Goal: Task Accomplishment & Management: Use online tool/utility

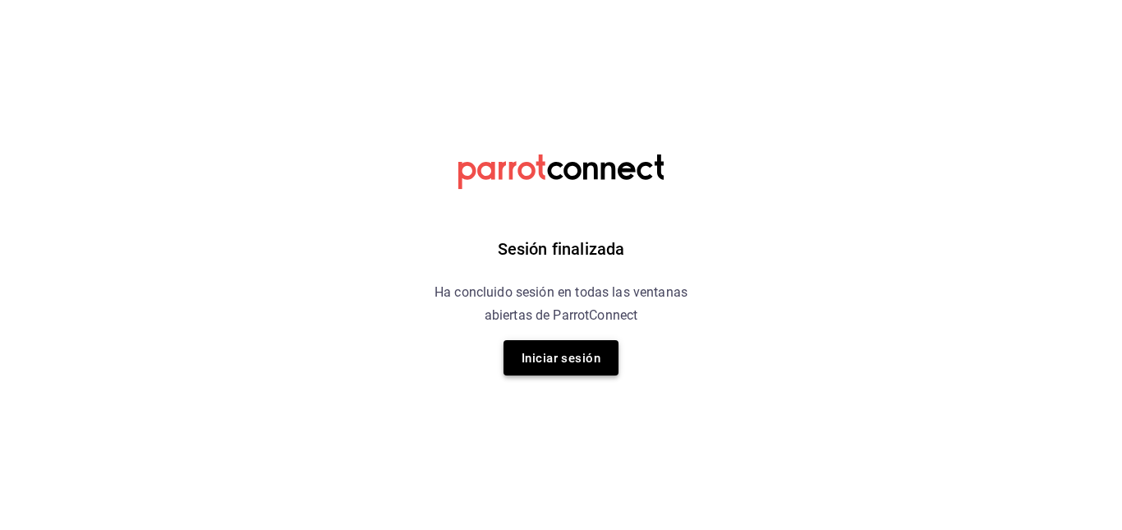
click at [577, 371] on button "Iniciar sesión" at bounding box center [561, 357] width 115 height 35
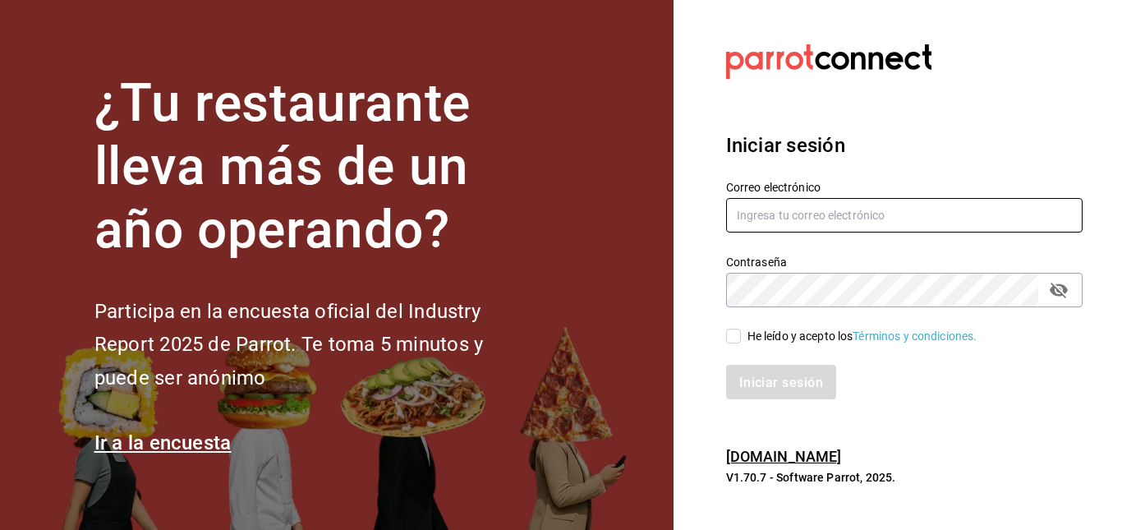
click at [778, 210] on input "text" at bounding box center [904, 215] width 357 height 35
type input "[PERSON_NAME][EMAIL_ADDRESS][PERSON_NAME][DOMAIN_NAME]"
click at [735, 334] on input "He leído y acepto los Términos y condiciones." at bounding box center [733, 336] width 15 height 15
checkbox input "true"
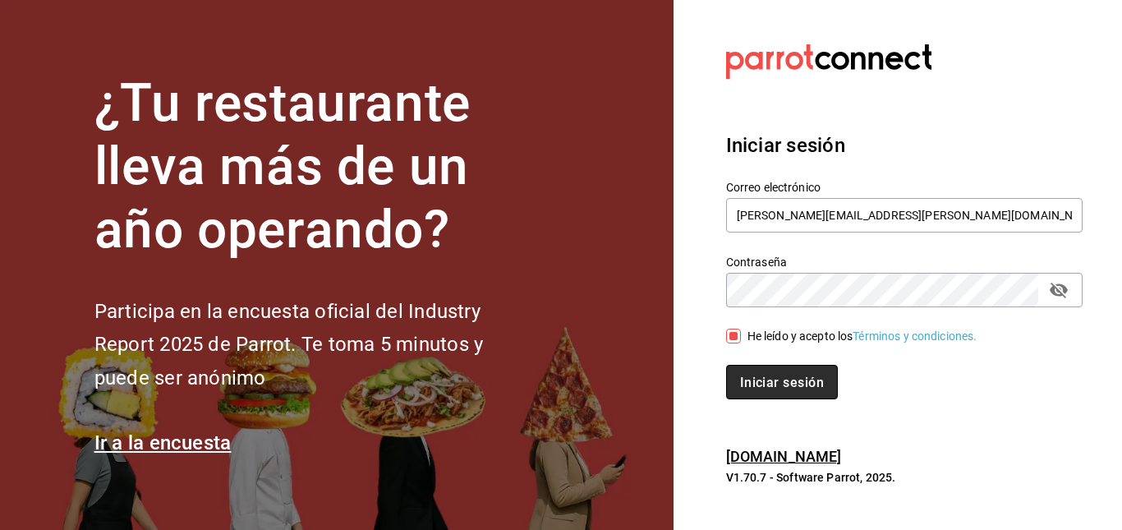
click at [774, 380] on font "Iniciar sesión" at bounding box center [782, 382] width 84 height 16
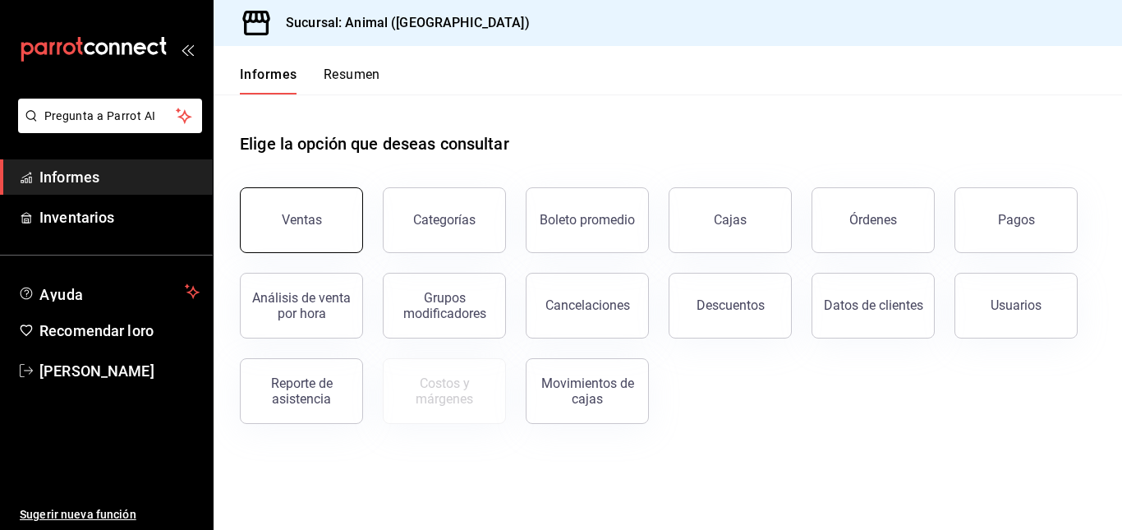
click at [307, 220] on font "Ventas" at bounding box center [302, 220] width 40 height 16
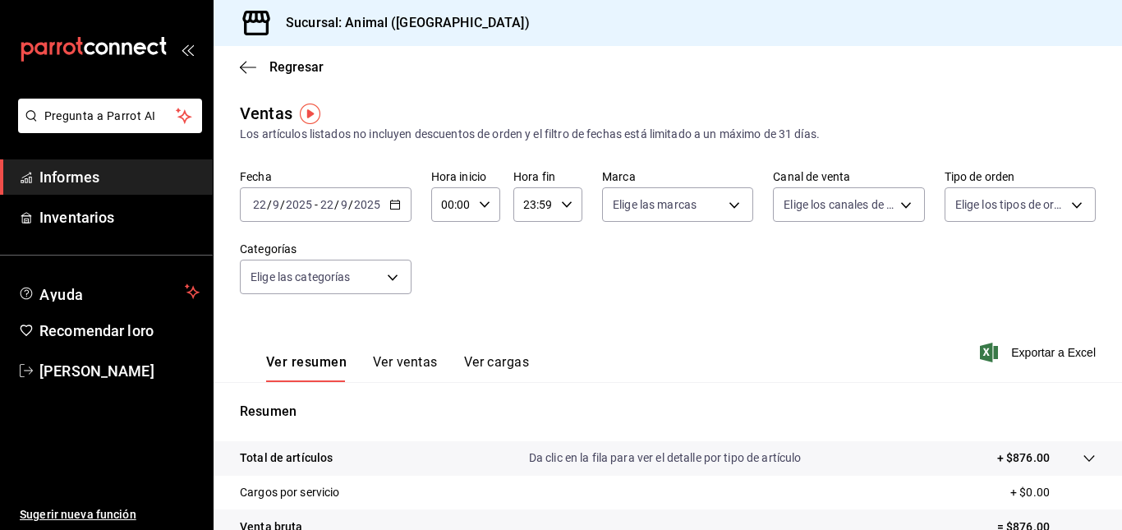
click at [399, 202] on icon "button" at bounding box center [395, 205] width 12 height 12
click at [389, 207] on icon "button" at bounding box center [395, 205] width 12 height 12
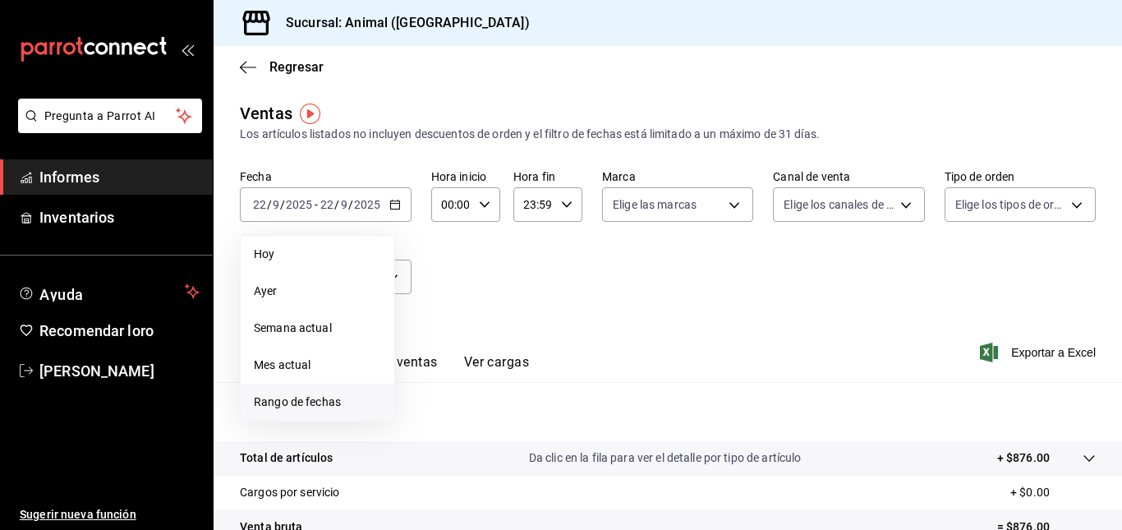
click at [303, 400] on font "Rango de fechas" at bounding box center [297, 401] width 87 height 13
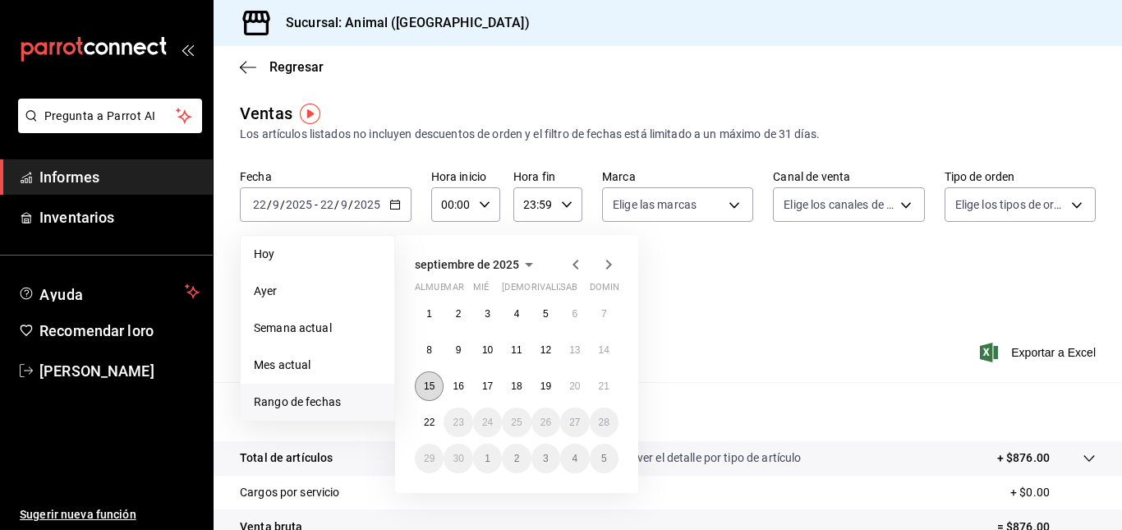
click at [433, 386] on font "15" at bounding box center [429, 386] width 11 height 12
click at [431, 431] on button "22" at bounding box center [429, 423] width 29 height 30
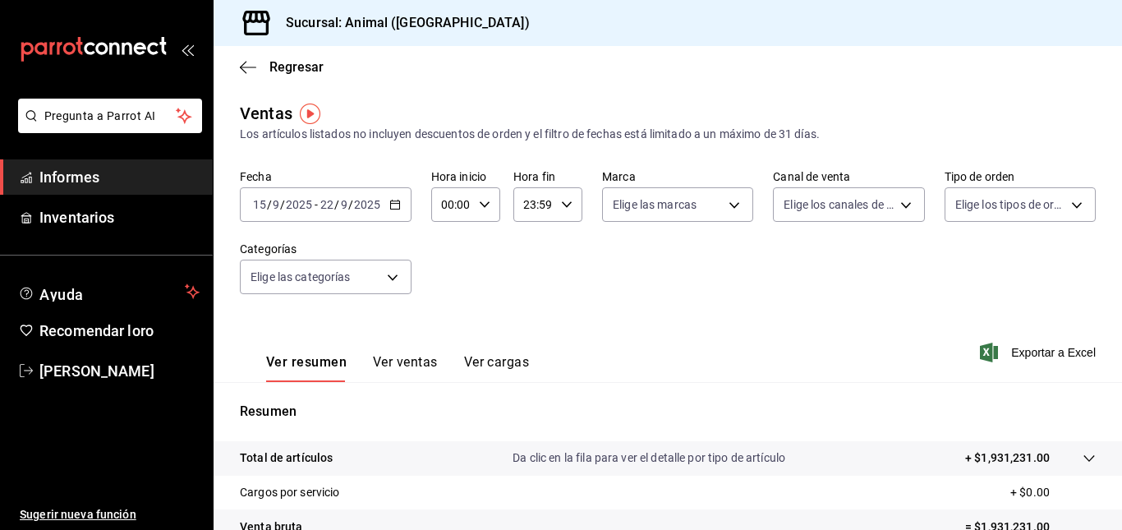
click at [487, 205] on icon "button" at bounding box center [485, 205] width 12 height 12
click at [459, 318] on button "18" at bounding box center [447, 309] width 27 height 33
click at [447, 325] on font "05" at bounding box center [447, 331] width 13 height 13
type input "05:00"
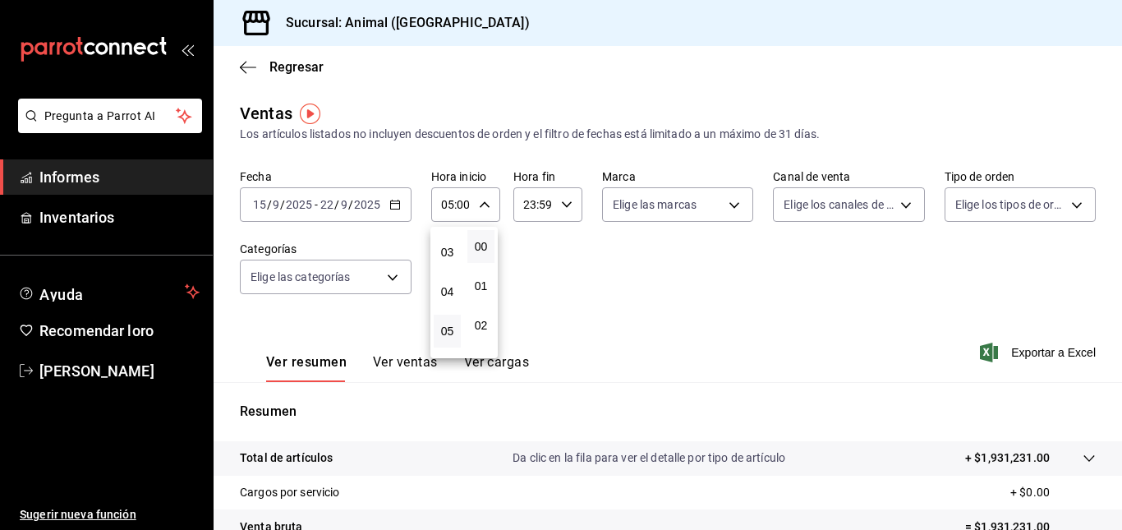
click at [555, 206] on div at bounding box center [561, 265] width 1122 height 530
click at [561, 206] on icon "button" at bounding box center [567, 205] width 12 height 12
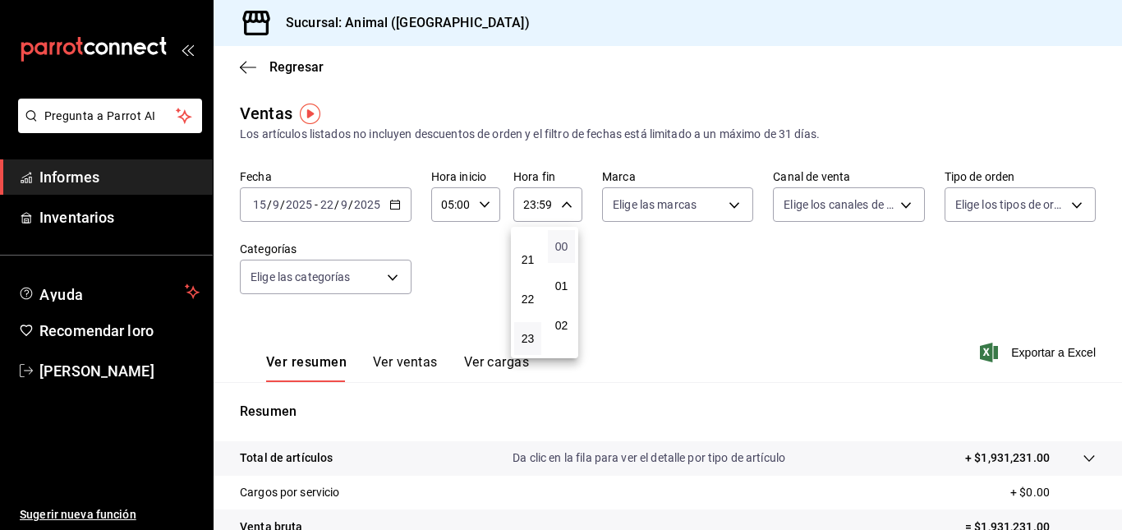
click at [565, 249] on font "00" at bounding box center [561, 246] width 13 height 13
click at [526, 339] on button "05" at bounding box center [527, 346] width 27 height 33
type input "05:00"
click at [864, 270] on div at bounding box center [561, 265] width 1122 height 530
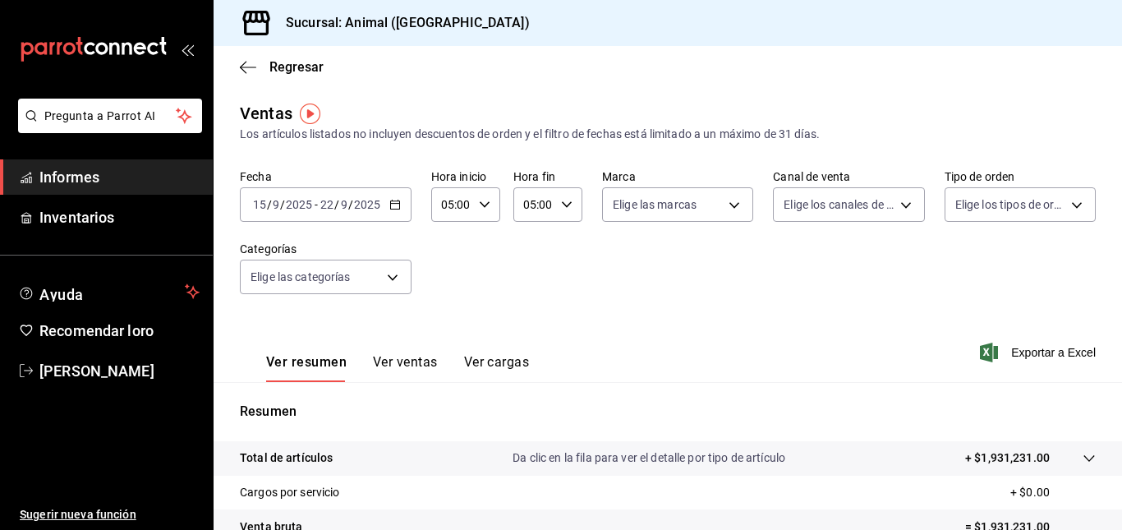
click at [762, 371] on div "Ver resumen Ver ventas Ver cargas Exportar a Excel" at bounding box center [668, 348] width 909 height 68
click at [1012, 355] on font "Exportar a Excel" at bounding box center [1054, 352] width 85 height 13
